Goal: Task Accomplishment & Management: Use online tool/utility

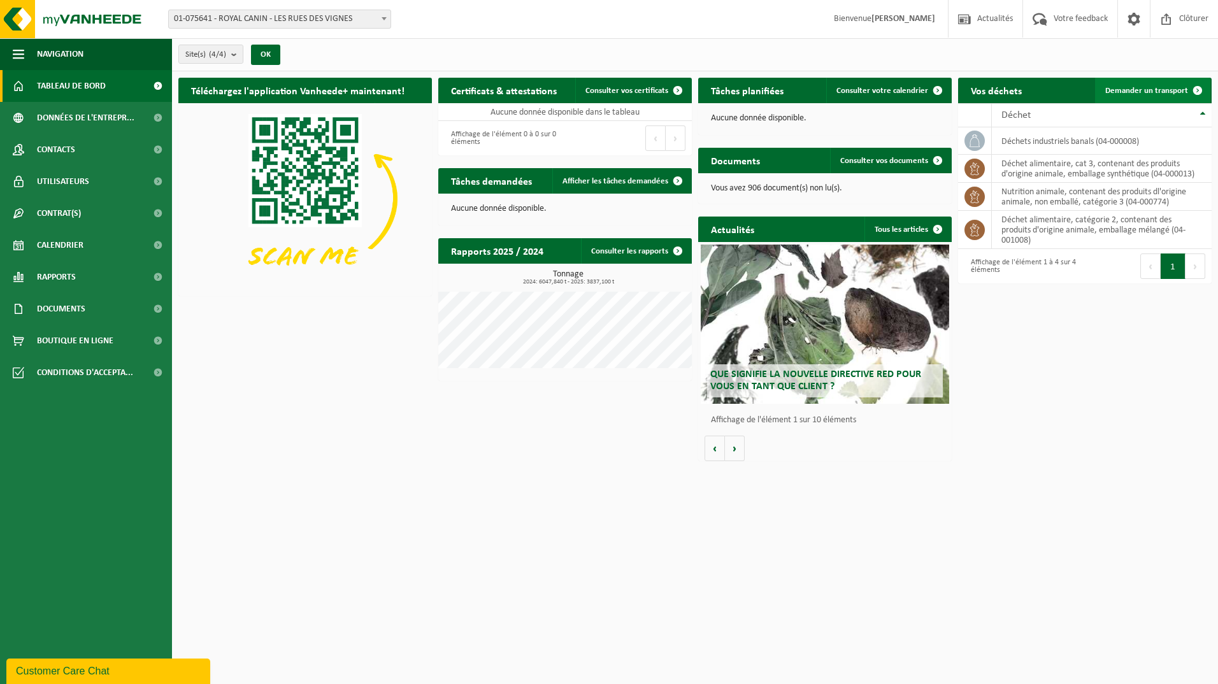
click at [1137, 84] on link "Demander un transport" at bounding box center [1152, 90] width 115 height 25
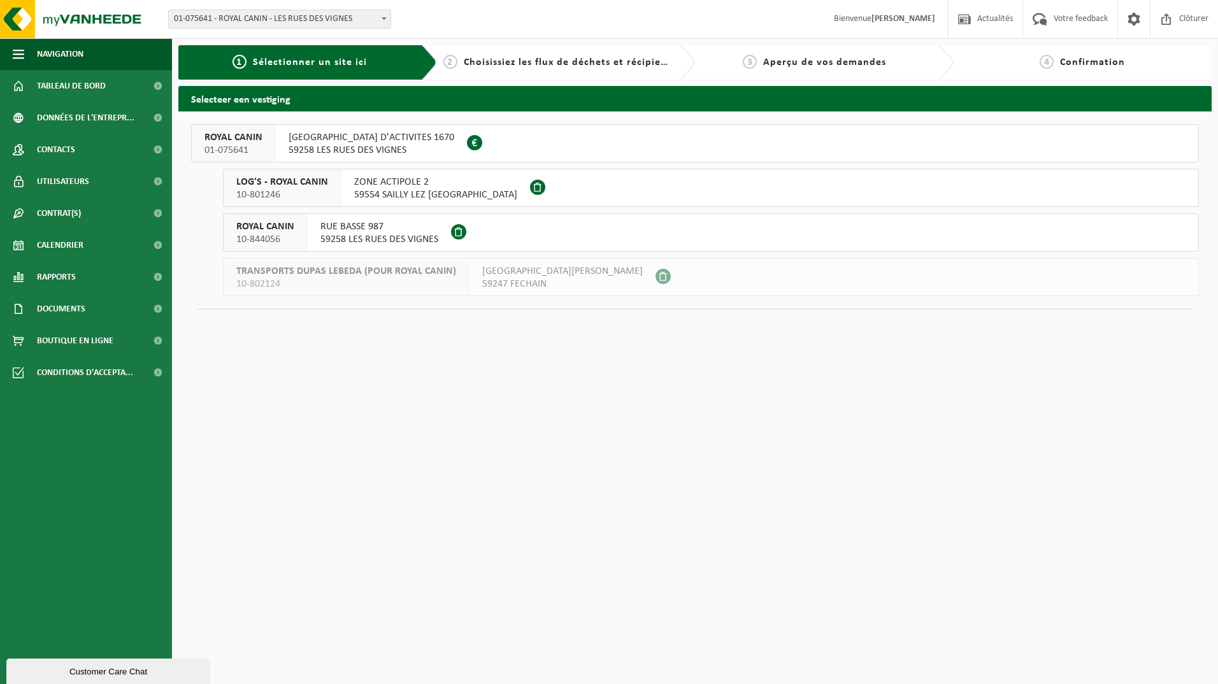
click at [348, 143] on span "[GEOGRAPHIC_DATA] D'ACTIVITES 1670" at bounding box center [372, 137] width 166 height 13
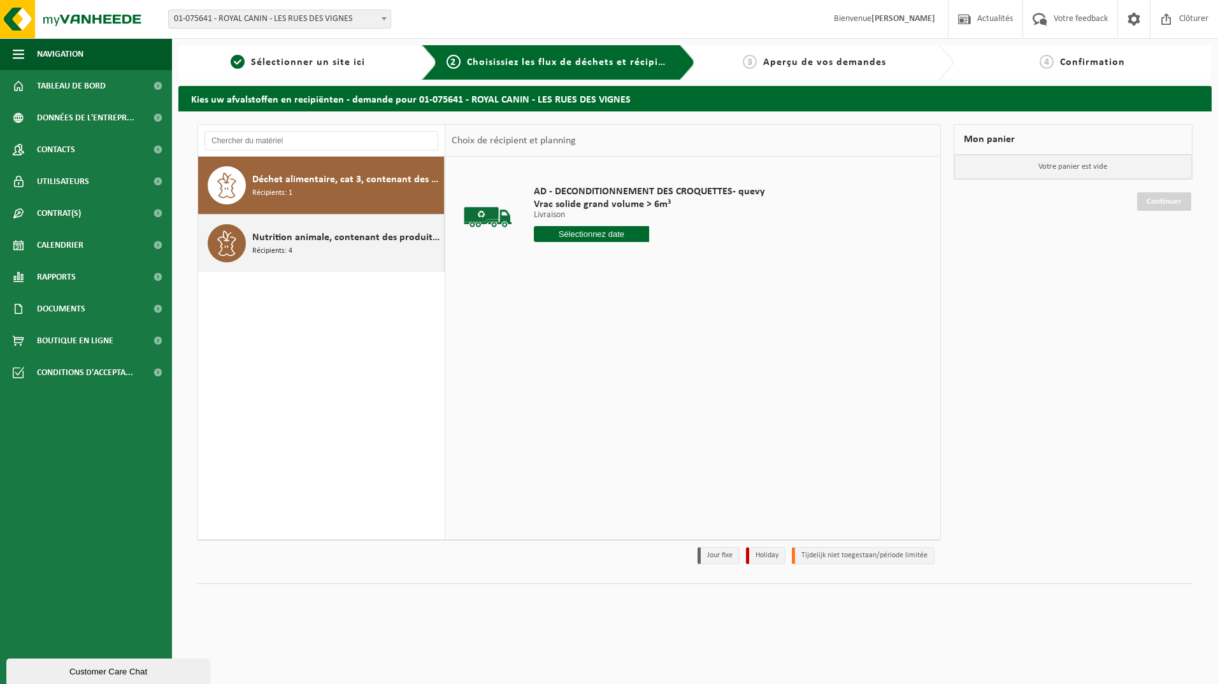
click at [294, 245] on div "Nutrition animale, contenant des produits dl'origine animale, non emballé, caté…" at bounding box center [346, 243] width 189 height 38
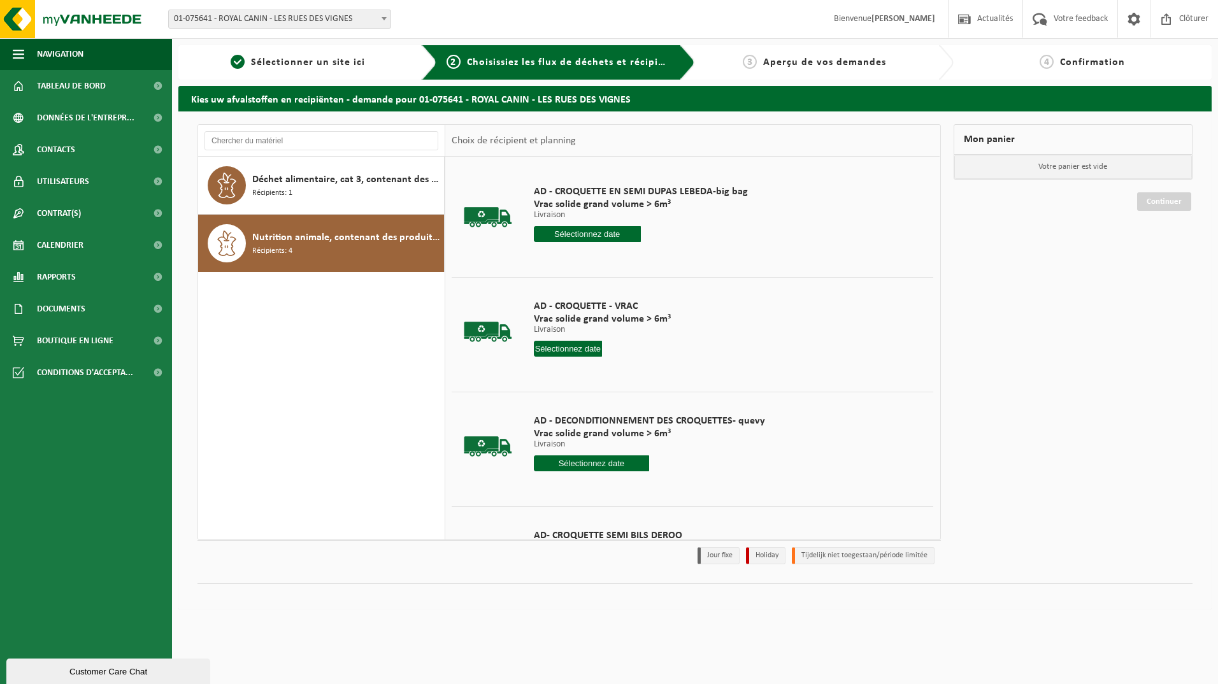
click at [566, 346] on input "text" at bounding box center [568, 349] width 69 height 16
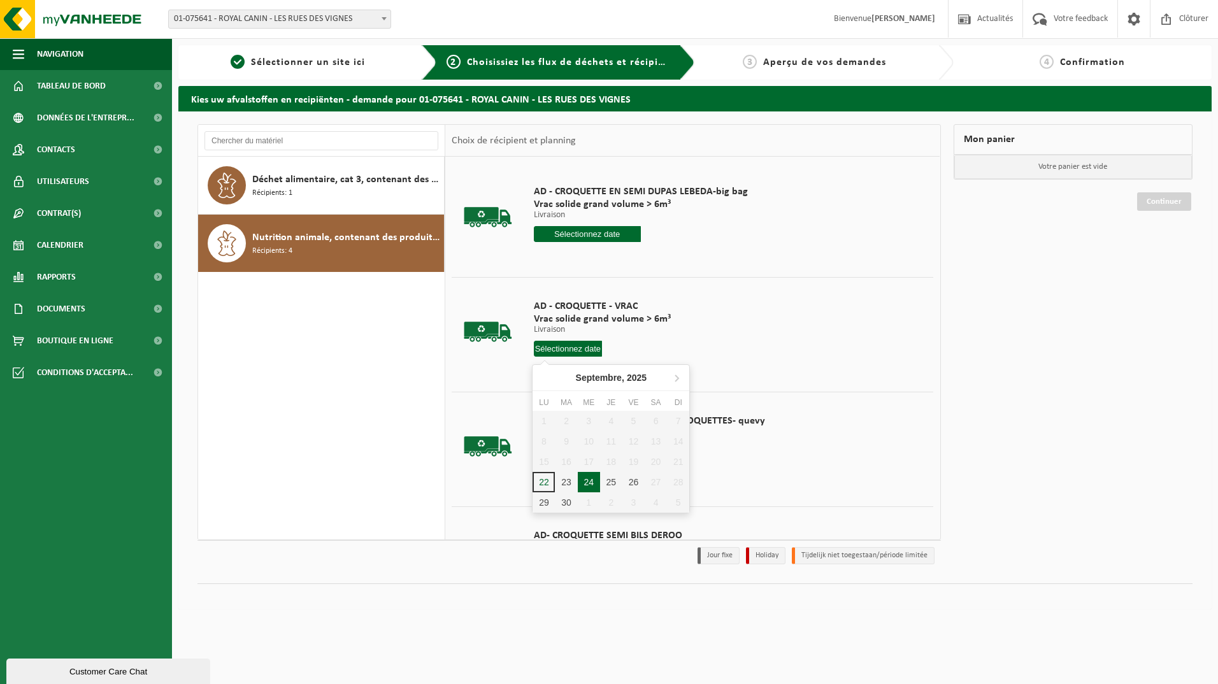
click at [588, 480] on div "24" at bounding box center [589, 482] width 22 height 20
type input "à partir de 2025-09-24"
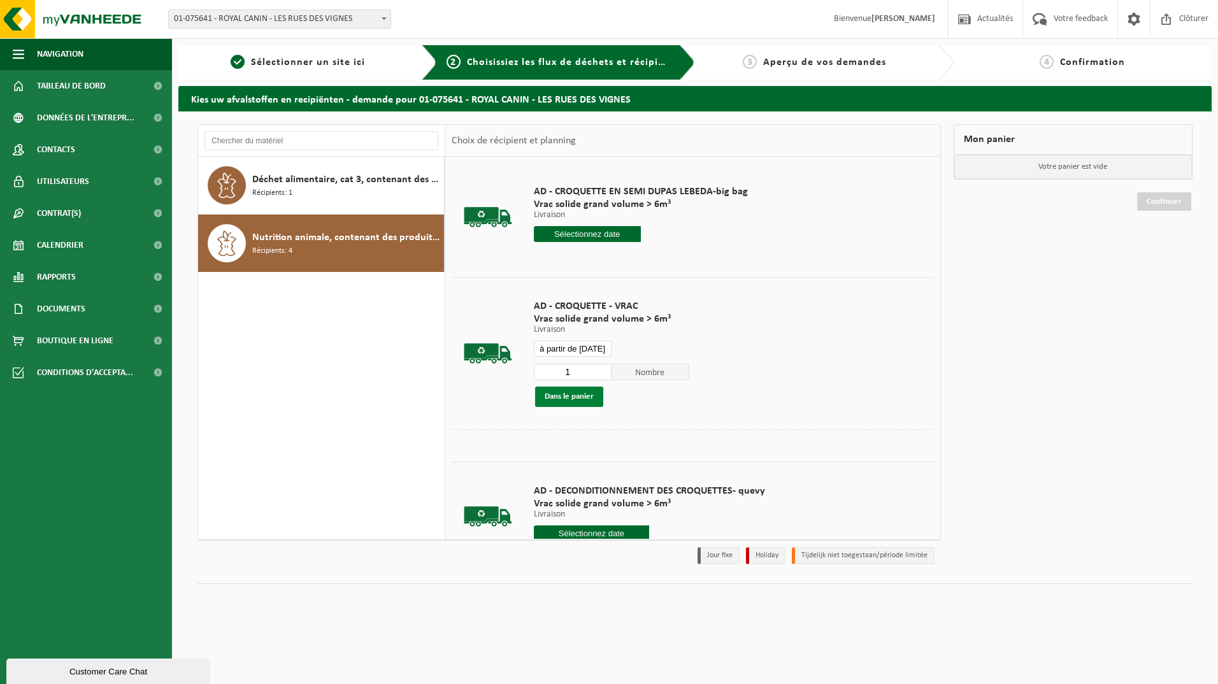
click at [573, 396] on button "Dans le panier" at bounding box center [569, 397] width 68 height 20
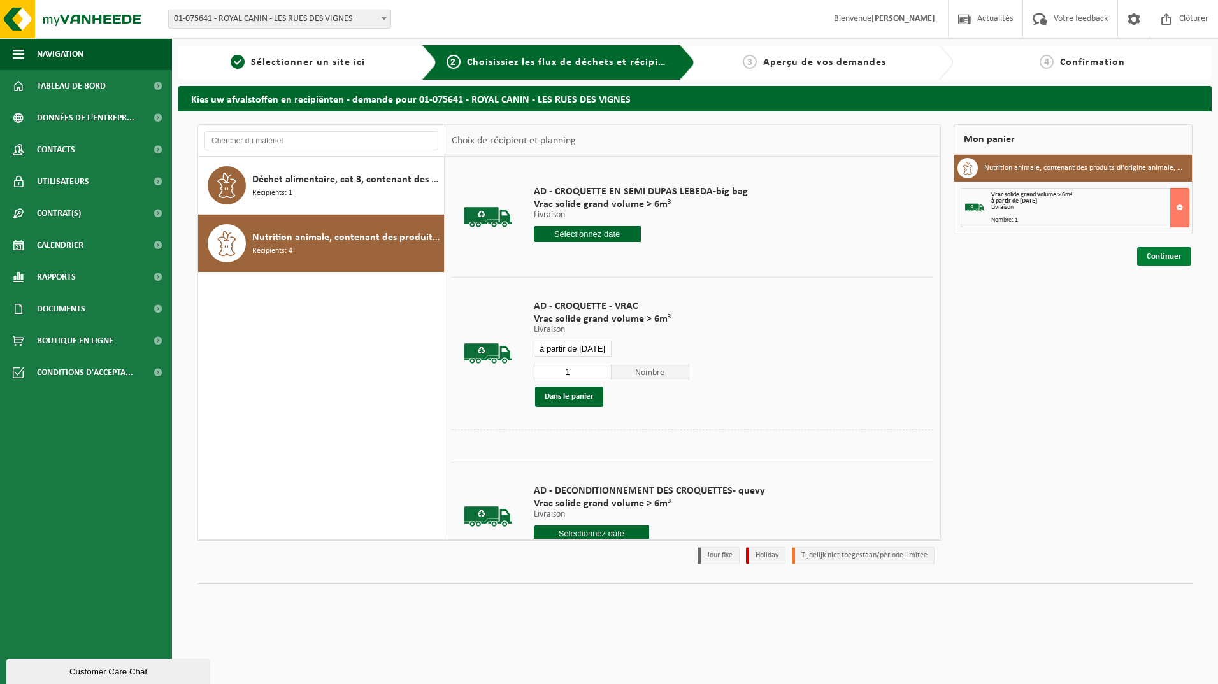
click at [1173, 254] on link "Continuer" at bounding box center [1164, 256] width 54 height 18
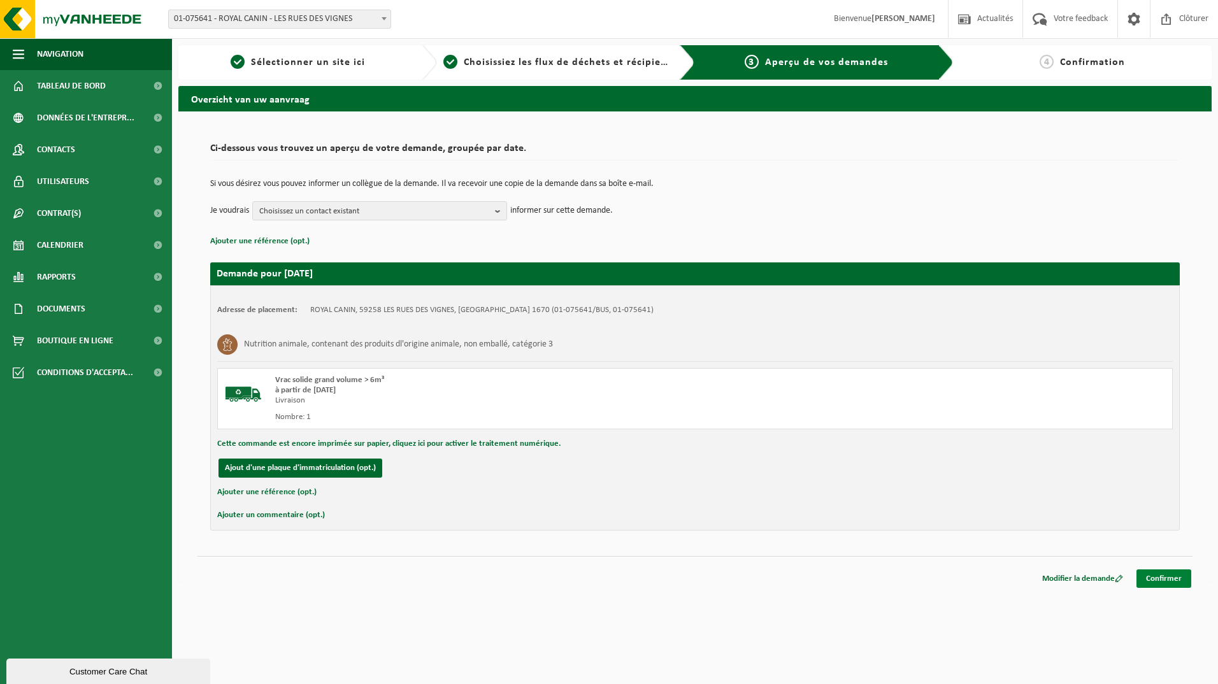
click at [1155, 578] on link "Confirmer" at bounding box center [1164, 579] width 55 height 18
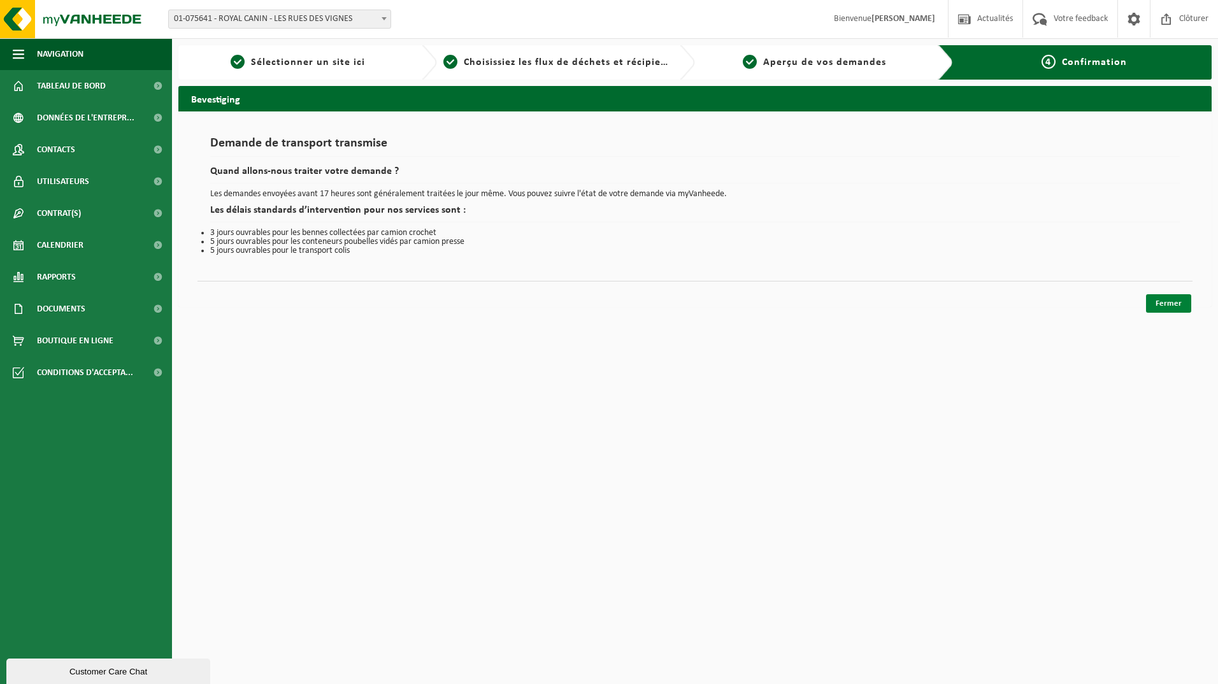
click at [1164, 298] on link "Fermer" at bounding box center [1168, 303] width 45 height 18
